Goal: Navigation & Orientation: Go to known website

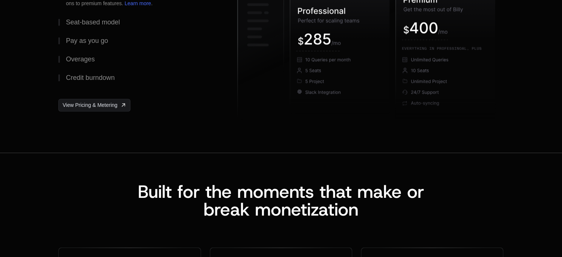
scroll to position [1417, 0]
